Goal: Information Seeking & Learning: Understand process/instructions

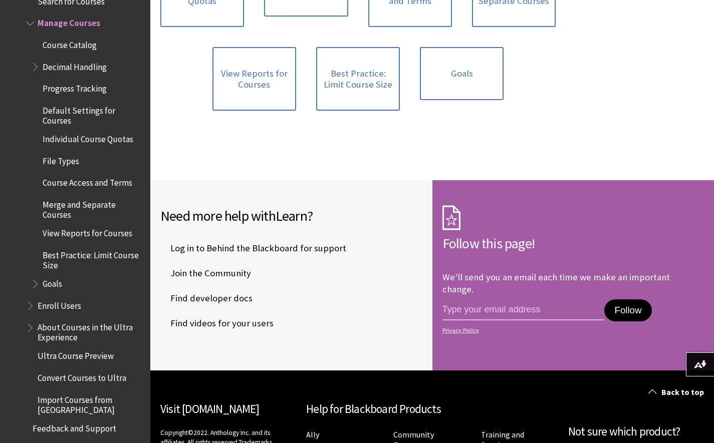
scroll to position [3277, 0]
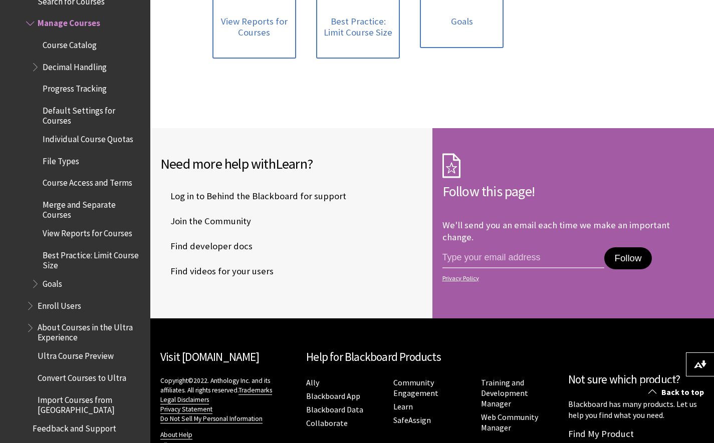
click at [33, 309] on span "Book outline for Blackboard Learn Help" at bounding box center [31, 304] width 11 height 13
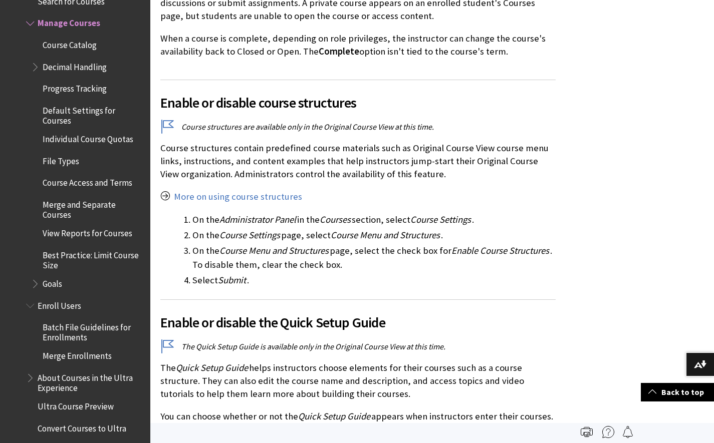
scroll to position [0, 0]
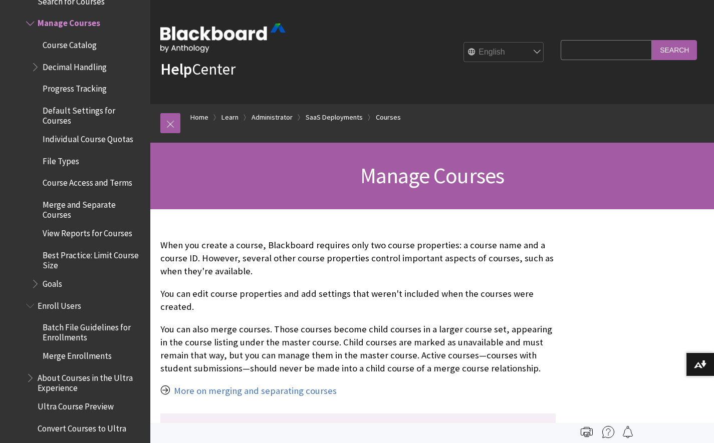
click at [605, 50] on input "Search Query" at bounding box center [606, 50] width 91 height 20
type input "unenroll"
click at [652, 40] on input "Search" at bounding box center [674, 50] width 45 height 20
click at [671, 54] on input "Search" at bounding box center [674, 50] width 45 height 20
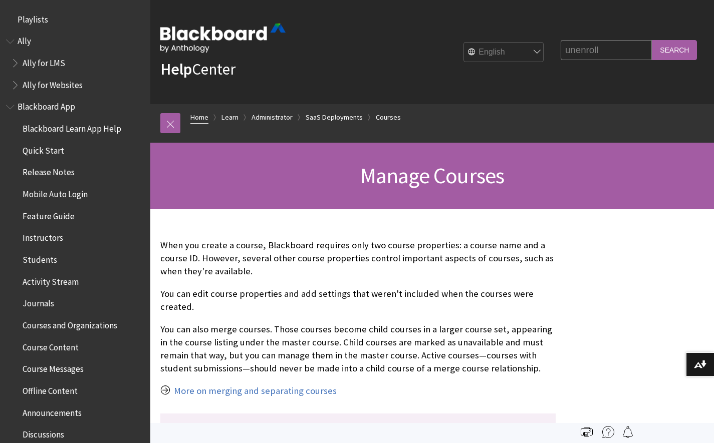
click at [199, 122] on link "Home" at bounding box center [199, 117] width 18 height 13
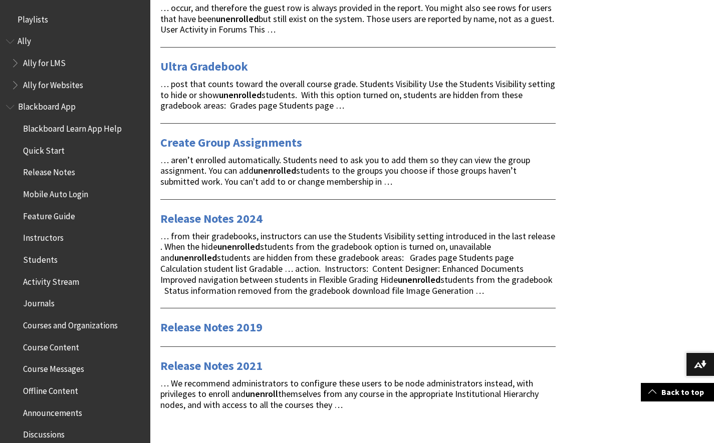
scroll to position [1382, 0]
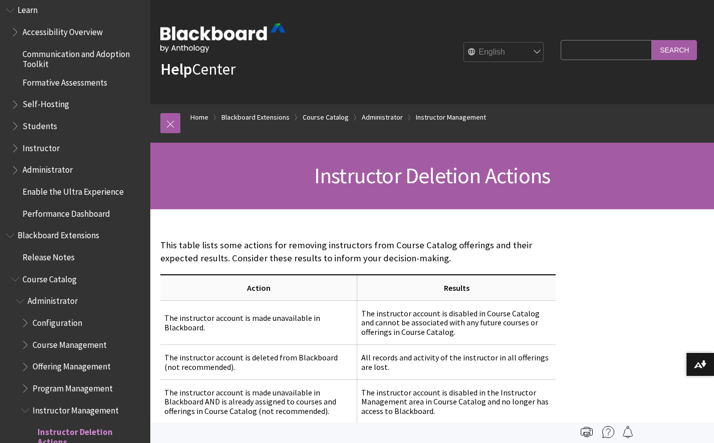
scroll to position [820, 0]
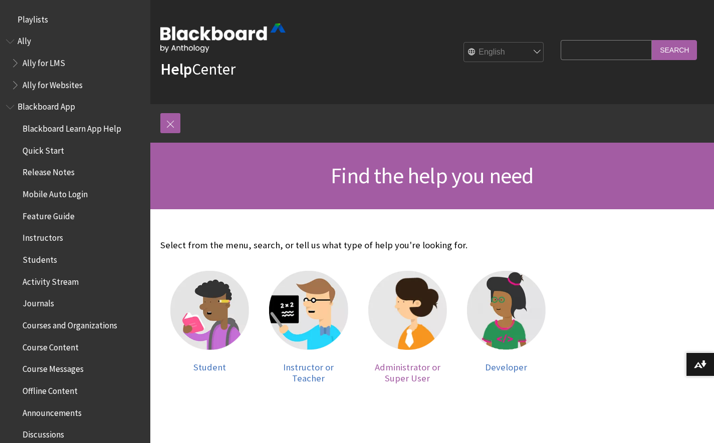
click at [419, 334] on img at bounding box center [407, 310] width 79 height 79
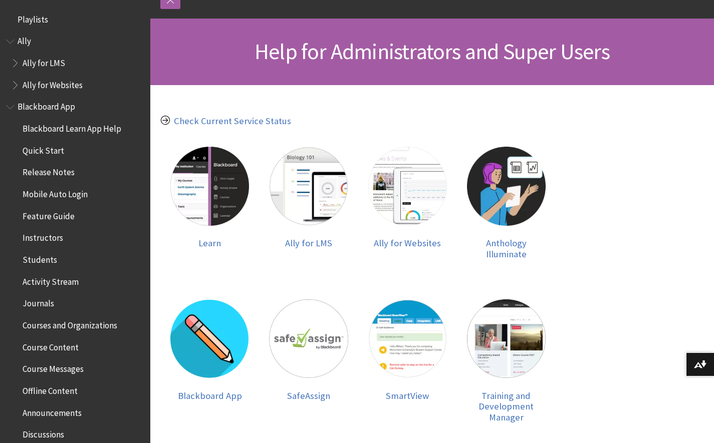
scroll to position [141, 0]
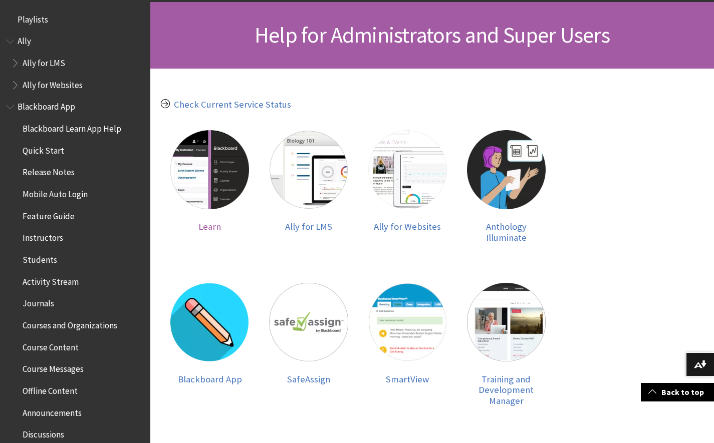
click at [183, 171] on img at bounding box center [209, 169] width 79 height 79
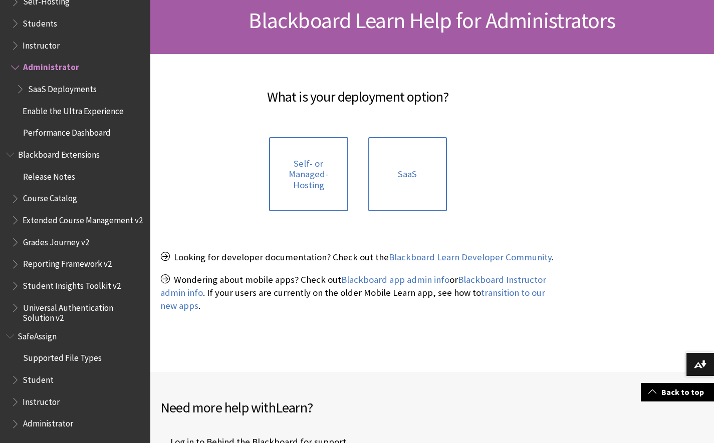
scroll to position [161, 0]
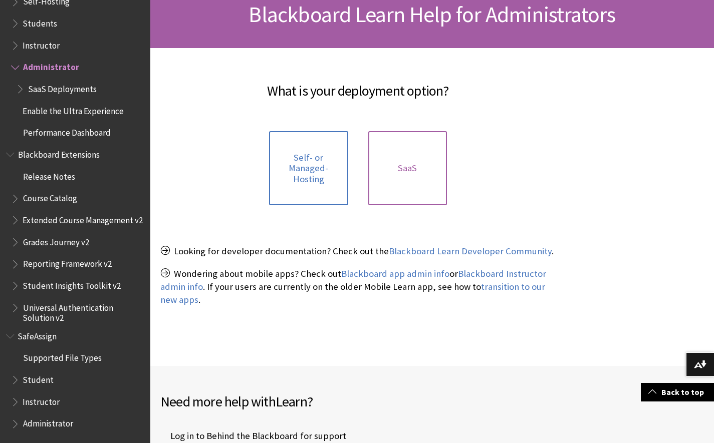
click at [423, 167] on link "SaaS" at bounding box center [407, 168] width 79 height 75
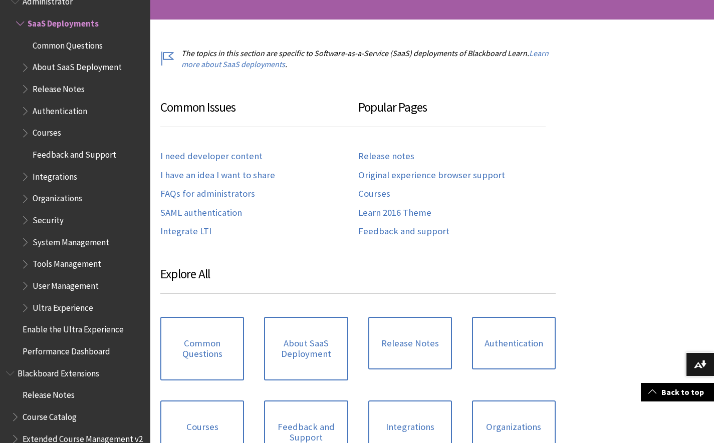
scroll to position [203, 0]
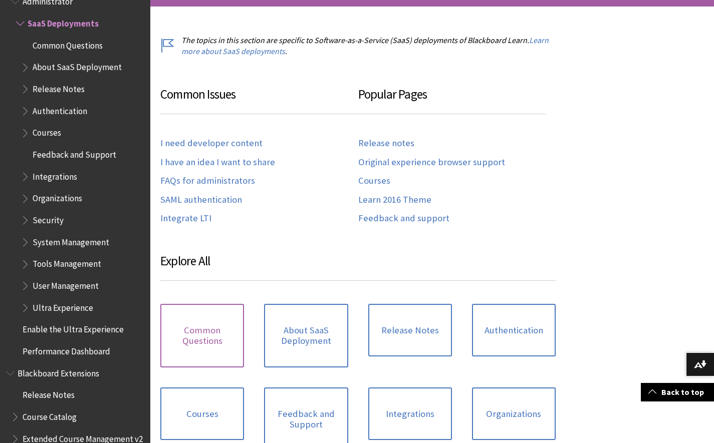
click at [201, 328] on link "Common Questions" at bounding box center [202, 336] width 84 height 64
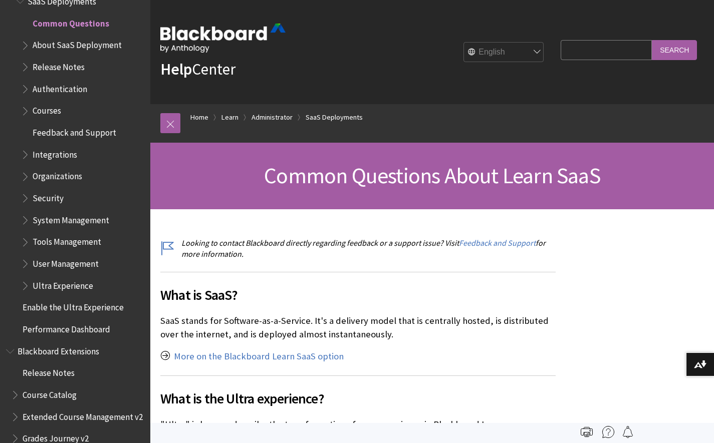
click at [588, 56] on input "Search Query" at bounding box center [606, 50] width 91 height 20
type input "remove an instructor"
click at [652, 40] on input "Search" at bounding box center [674, 50] width 45 height 20
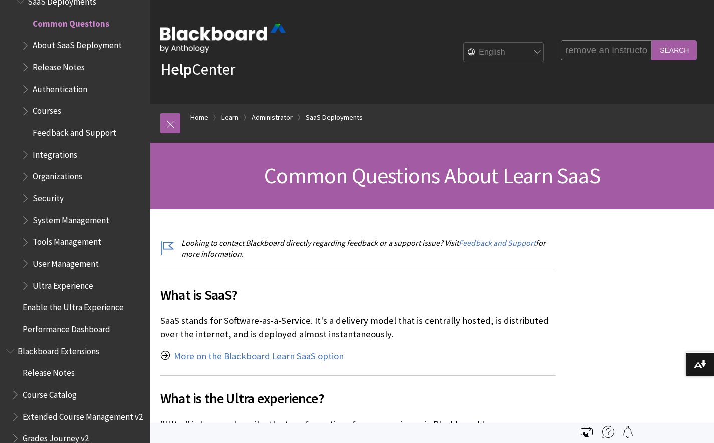
click at [671, 44] on input "Search" at bounding box center [674, 50] width 45 height 20
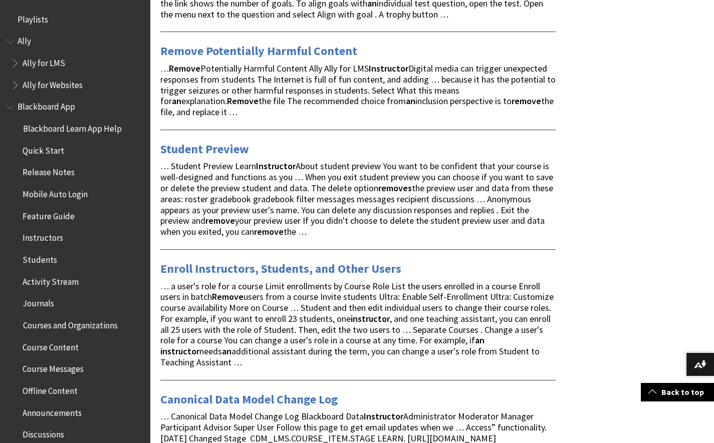
scroll to position [279, 0]
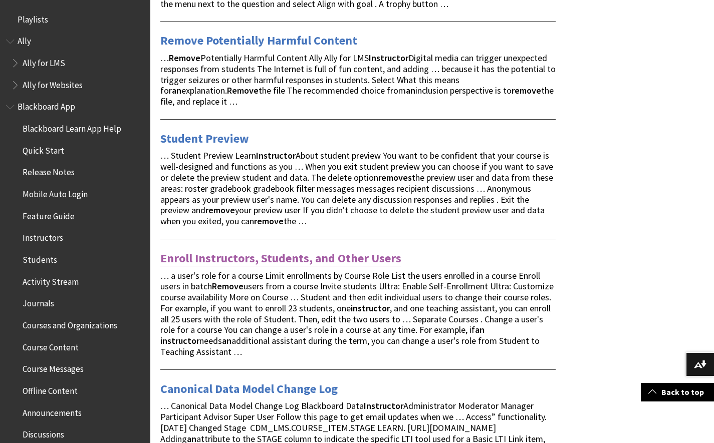
click at [276, 259] on link "Enroll Instructors, Students, and Other Users" at bounding box center [280, 258] width 241 height 16
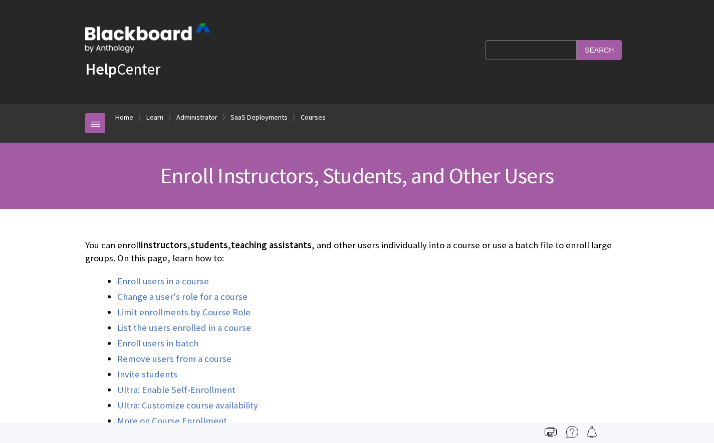
scroll to position [1227, 0]
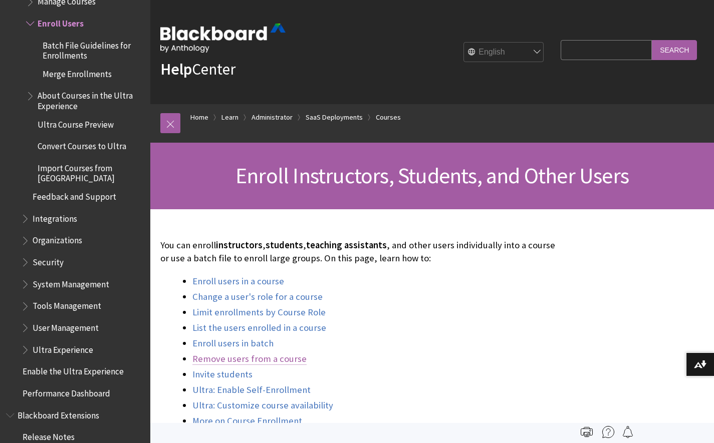
click at [277, 360] on link "Remove users from a course" at bounding box center [249, 359] width 114 height 12
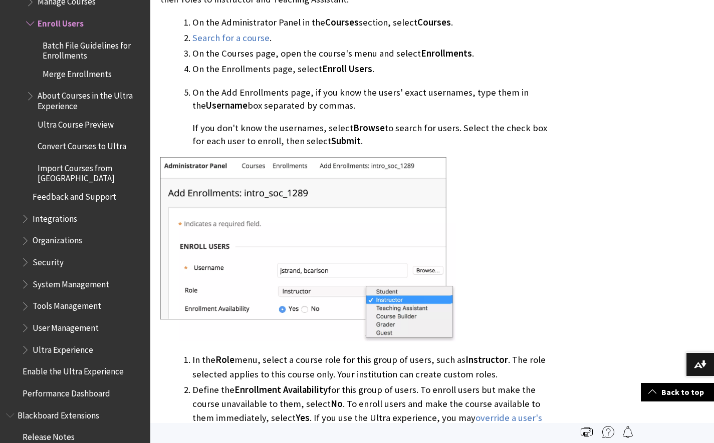
scroll to position [273, 0]
